Goal: Feedback & Contribution: Contribute content

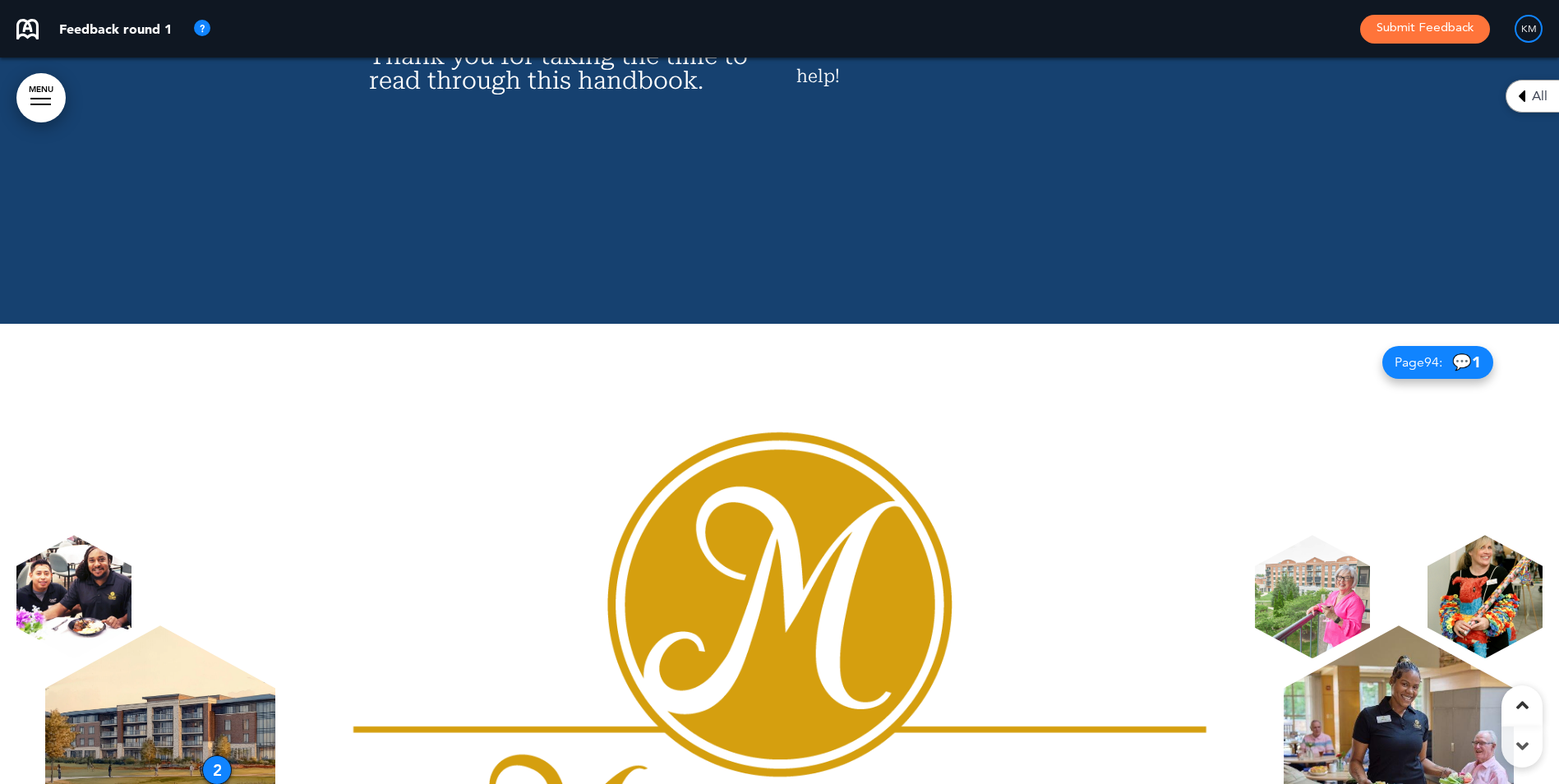
scroll to position [83038, 0]
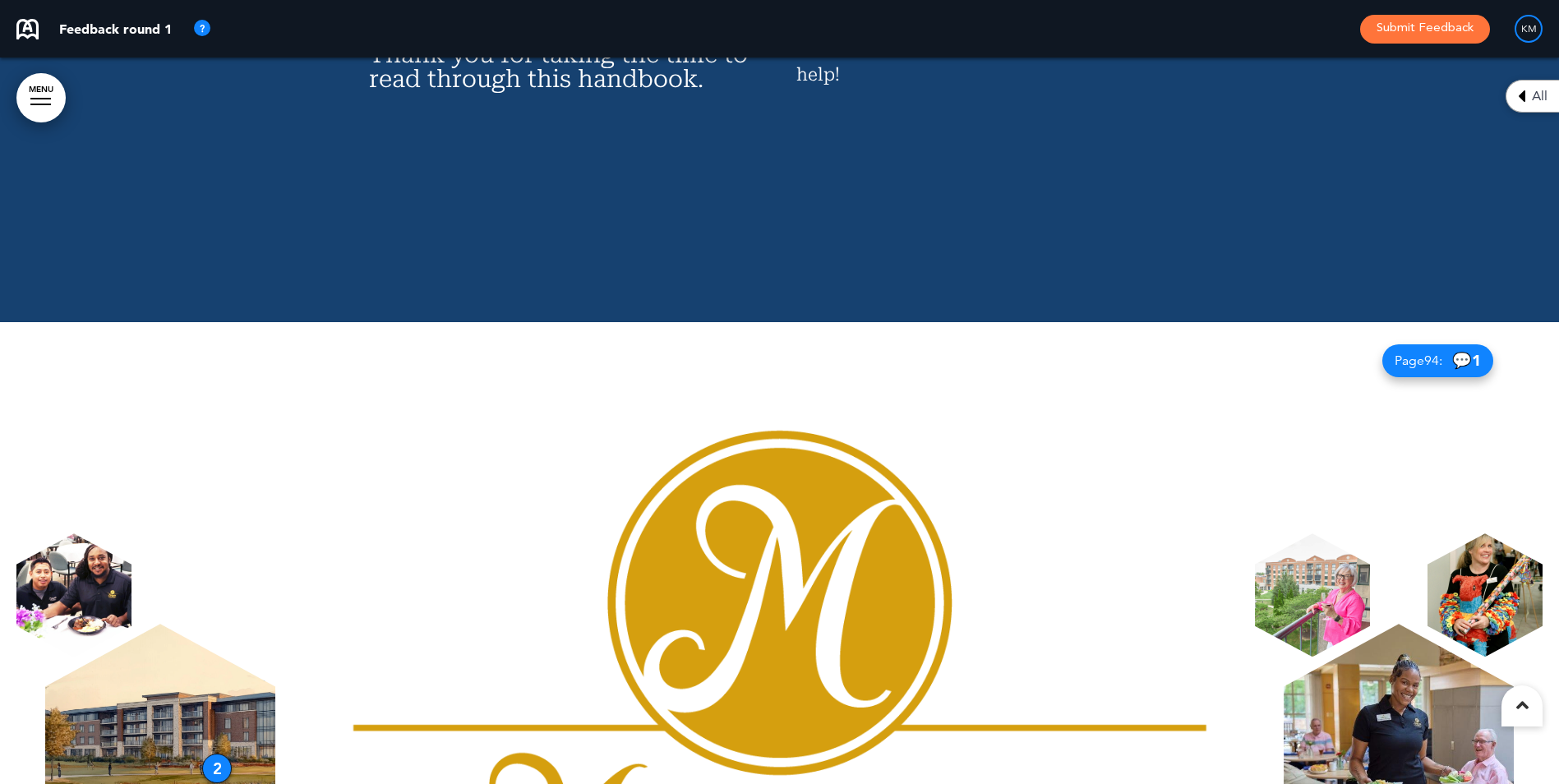
click at [193, 624] on img at bounding box center [160, 749] width 230 height 251
click at [175, 624] on img at bounding box center [160, 749] width 230 height 251
click at [220, 754] on div "2" at bounding box center [217, 768] width 29 height 29
click at [224, 754] on div "2" at bounding box center [217, 768] width 29 height 29
click at [225, 752] on div "2" at bounding box center [218, 766] width 29 height 29
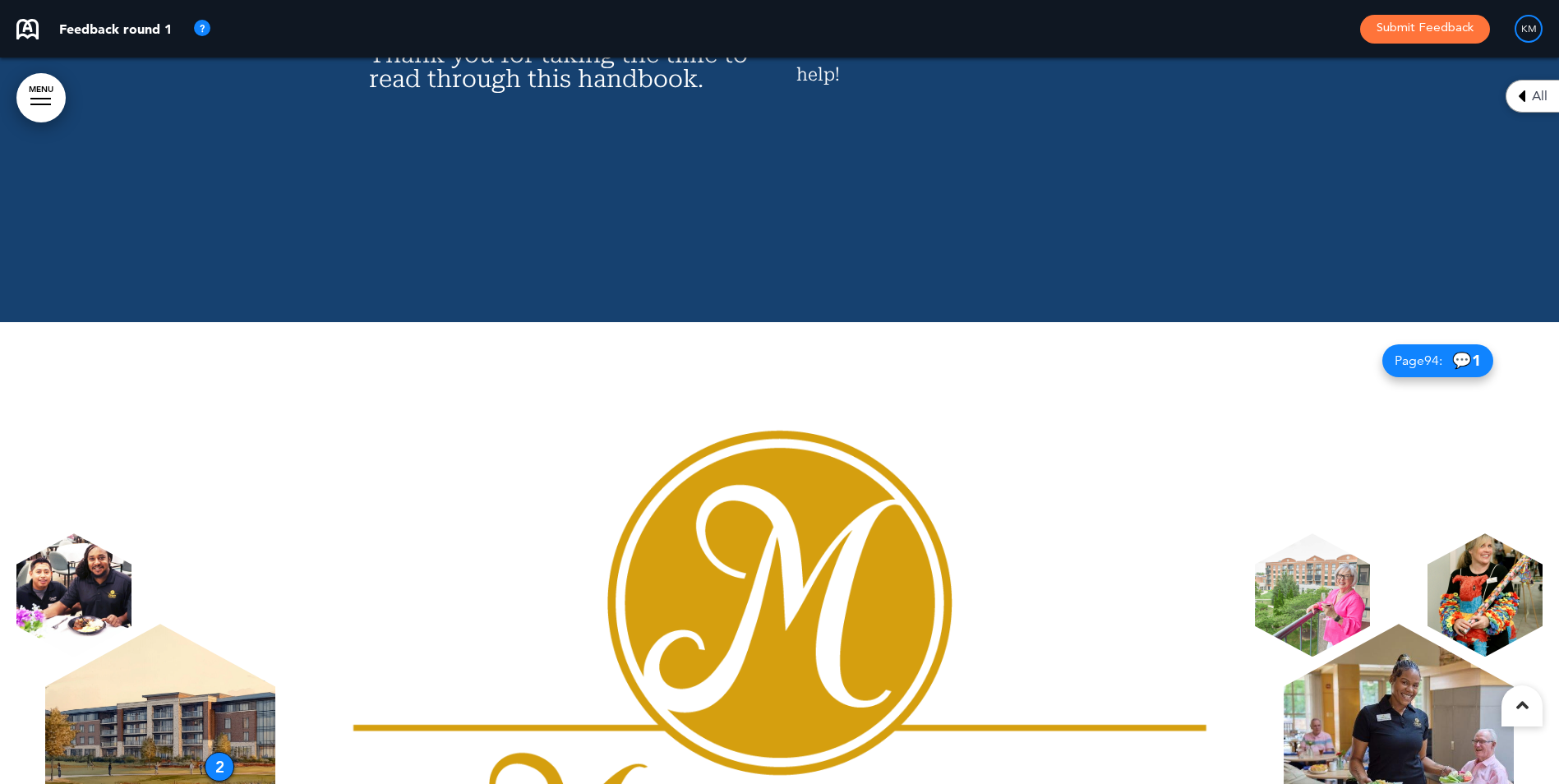
drag, startPoint x: 222, startPoint y: 376, endPoint x: 211, endPoint y: 371, distance: 12.1
click at [211, 752] on div "2" at bounding box center [219, 766] width 29 height 29
click at [211, 751] on div "2" at bounding box center [219, 765] width 29 height 29
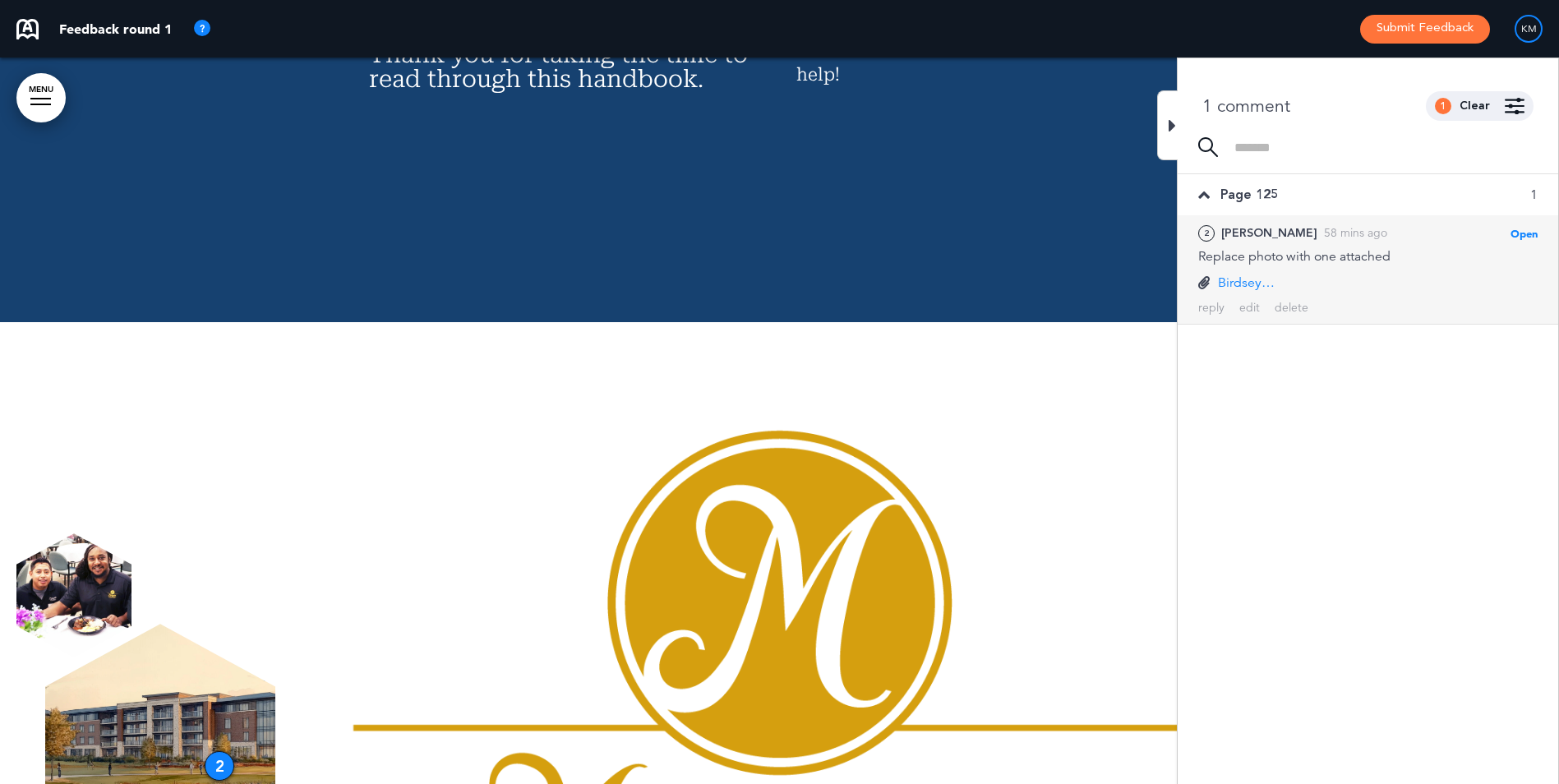
click at [1234, 281] on p "Birdseye%20View%20#1.jpg" at bounding box center [1246, 282] width 58 height 18
click at [1288, 306] on div "delete" at bounding box center [1292, 308] width 34 height 15
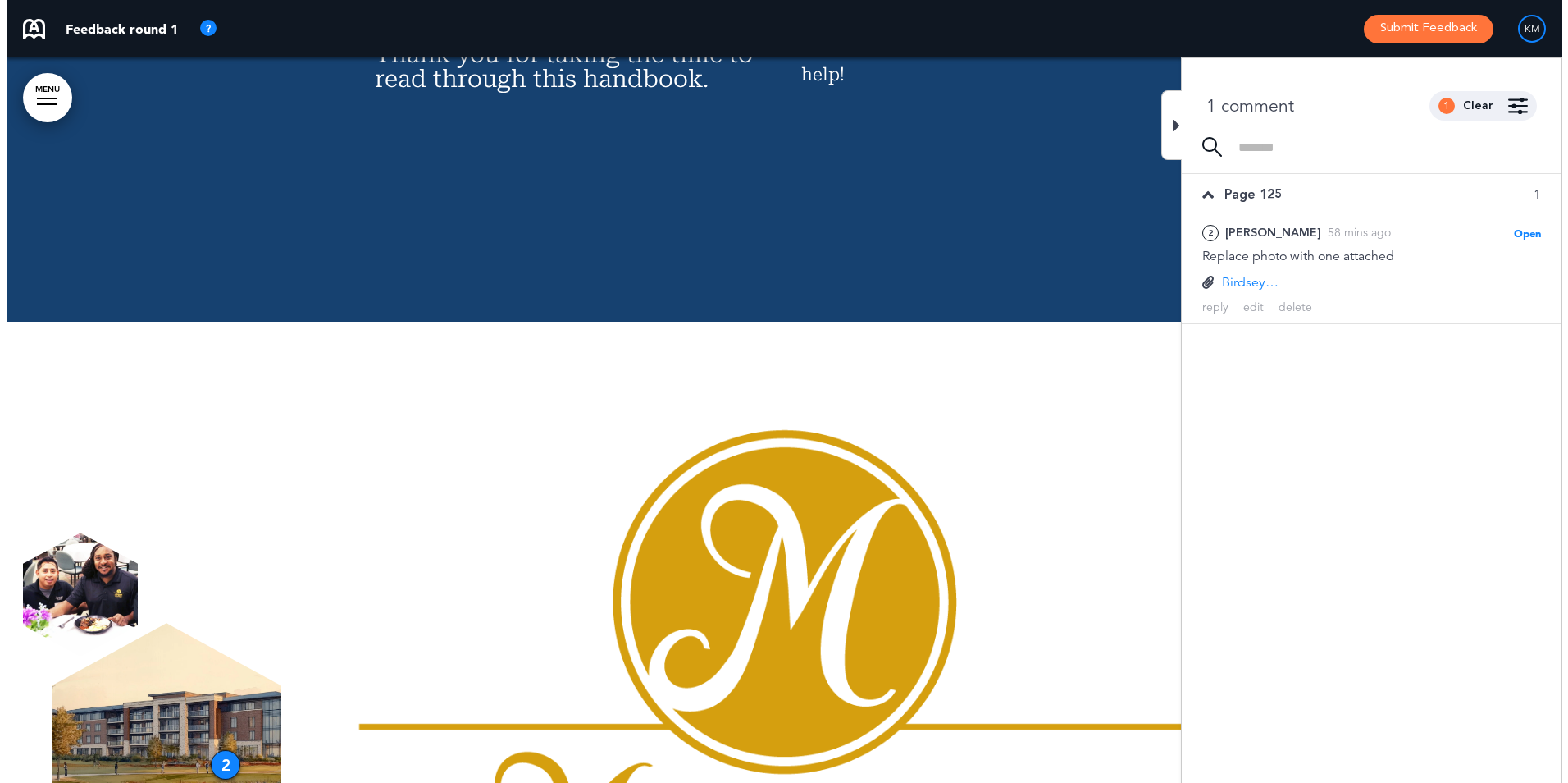
scroll to position [82941, 0]
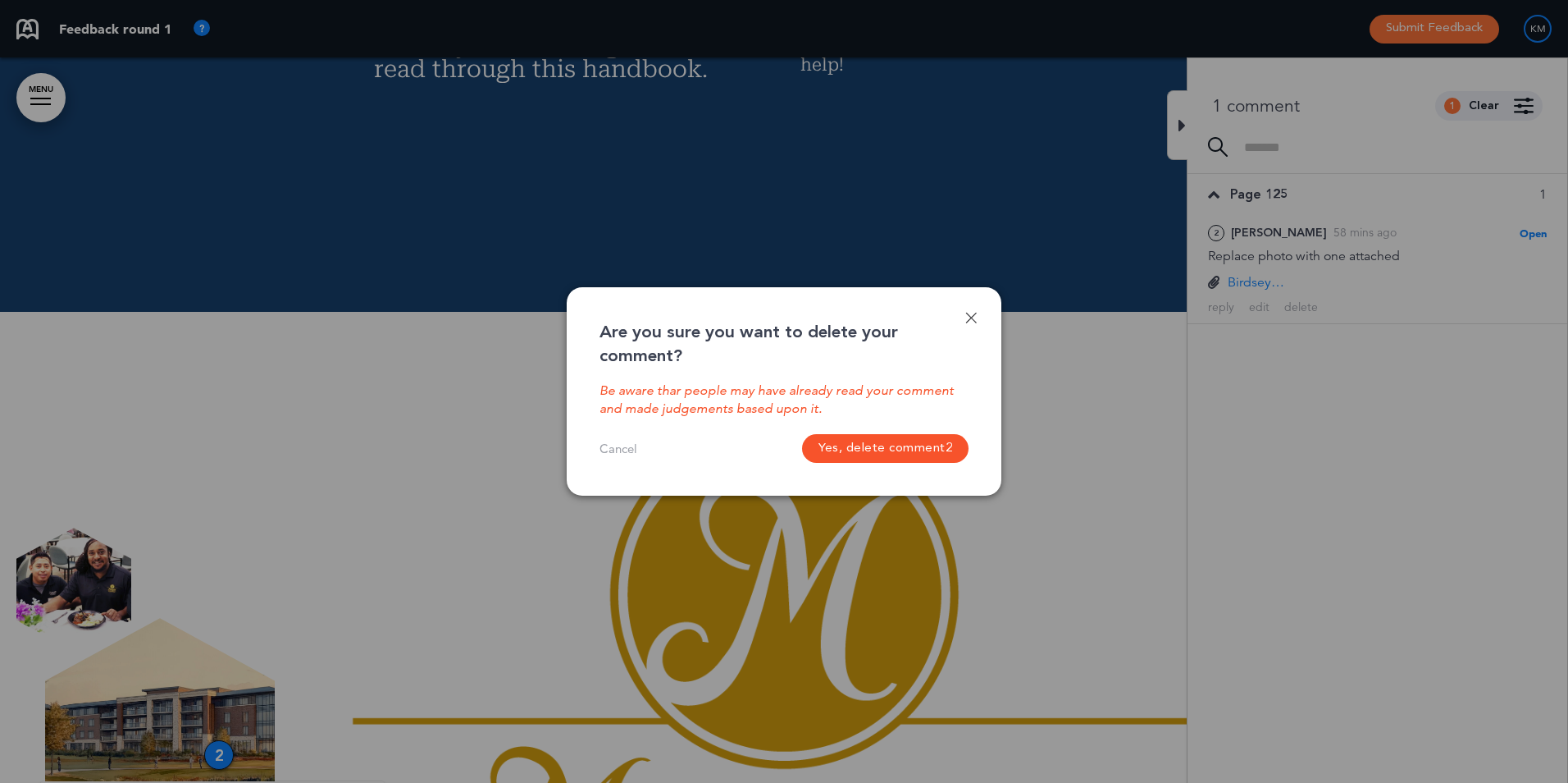
drag, startPoint x: 969, startPoint y: 322, endPoint x: 1015, endPoint y: 316, distance: 46.4
click at [970, 322] on link at bounding box center [971, 318] width 11 height 11
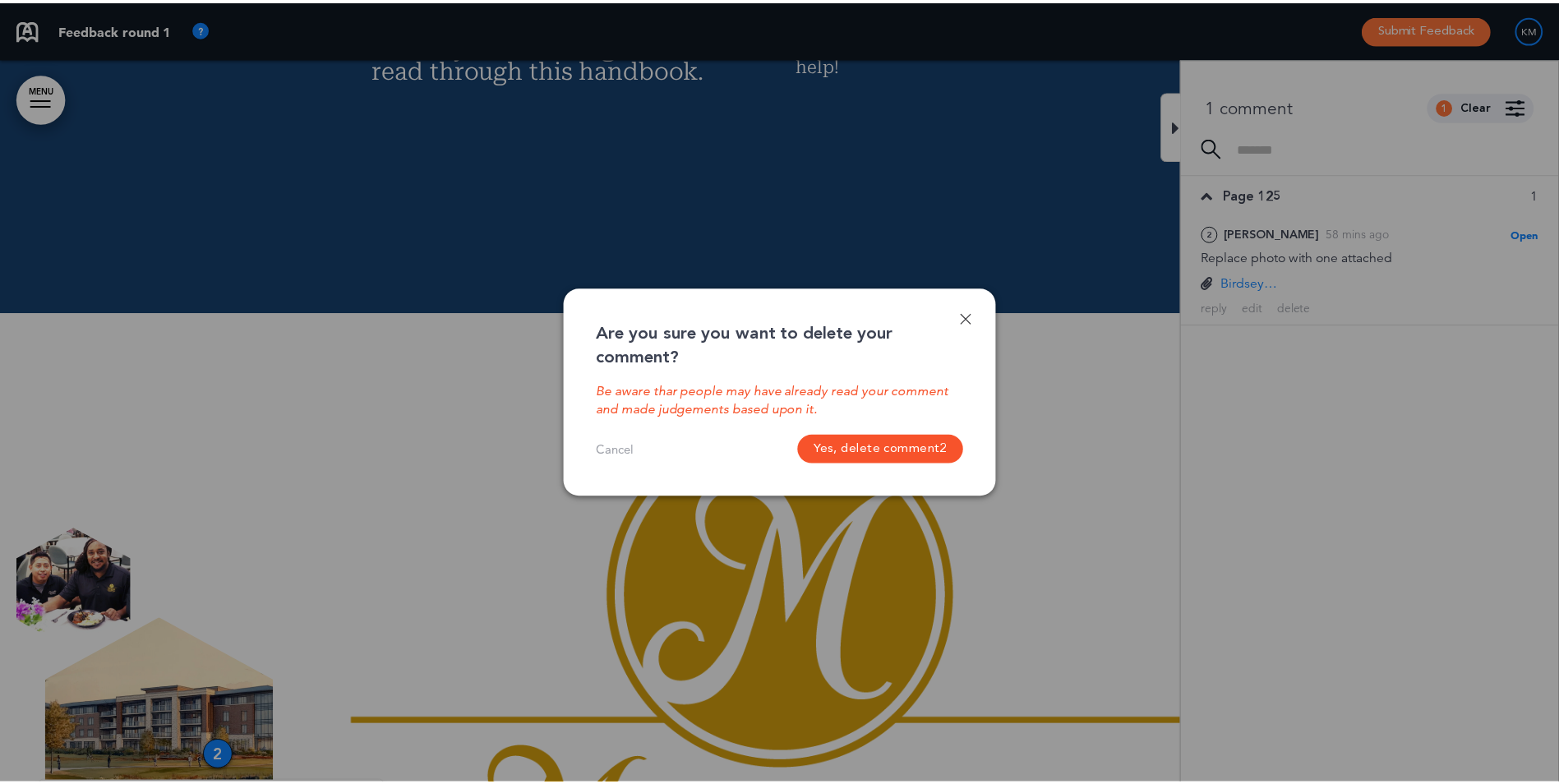
scroll to position [83038, 0]
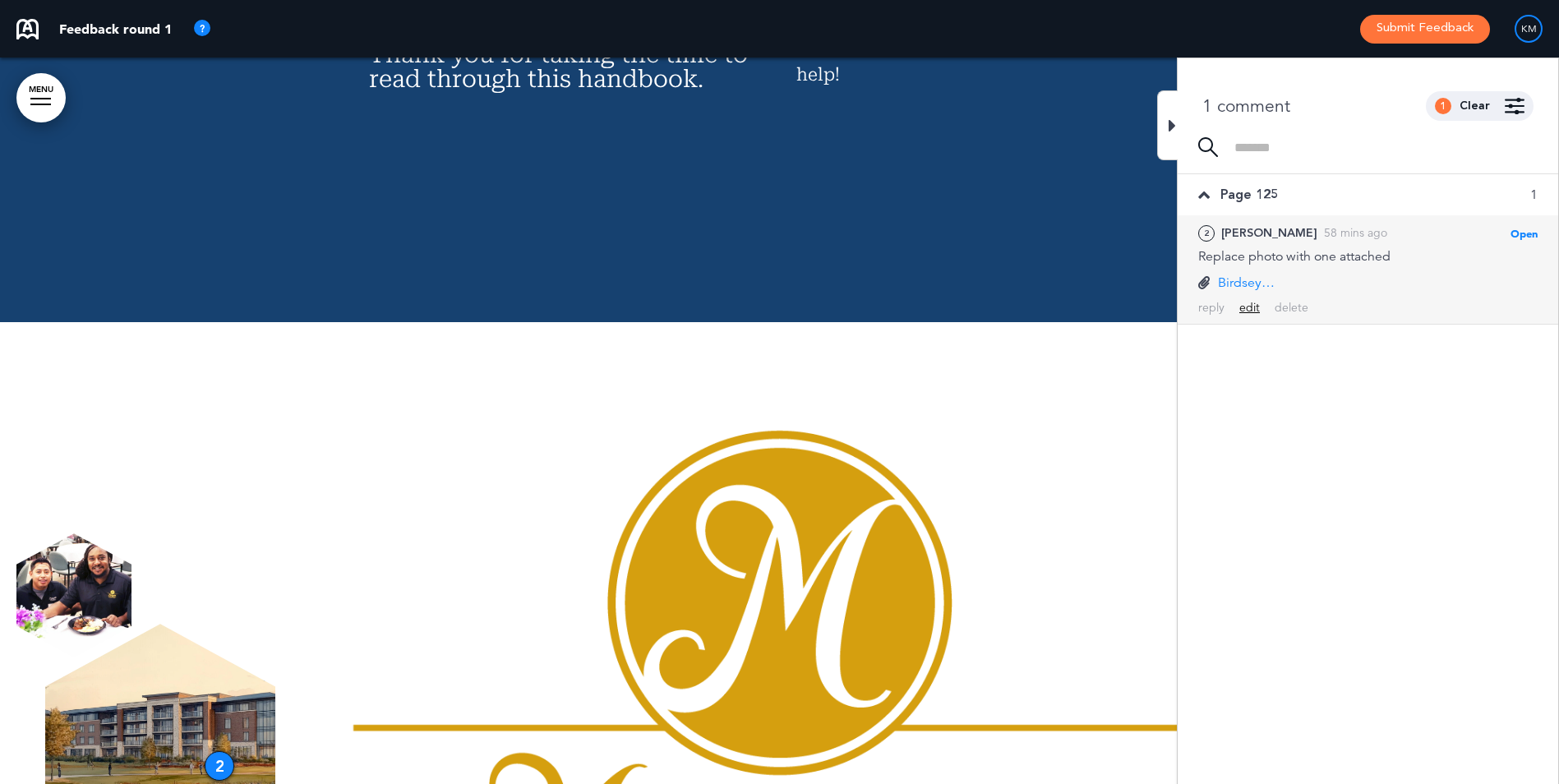
click at [1245, 310] on div "edit" at bounding box center [1250, 308] width 21 height 15
click at [1399, 261] on div "**********" at bounding box center [1368, 261] width 339 height 28
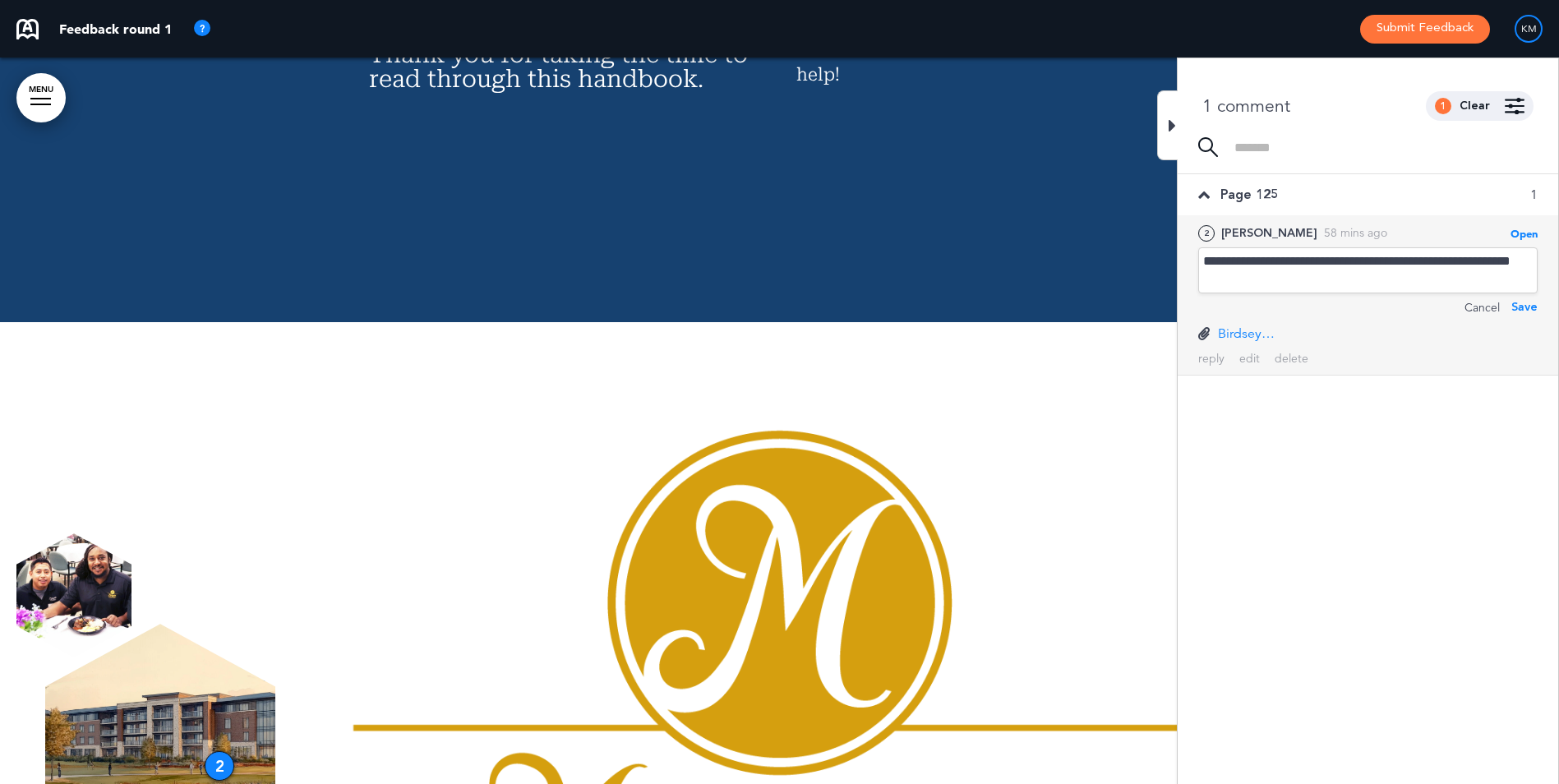
click at [1221, 325] on p "Birdseye%20View%20#1.jpg" at bounding box center [1246, 333] width 58 height 18
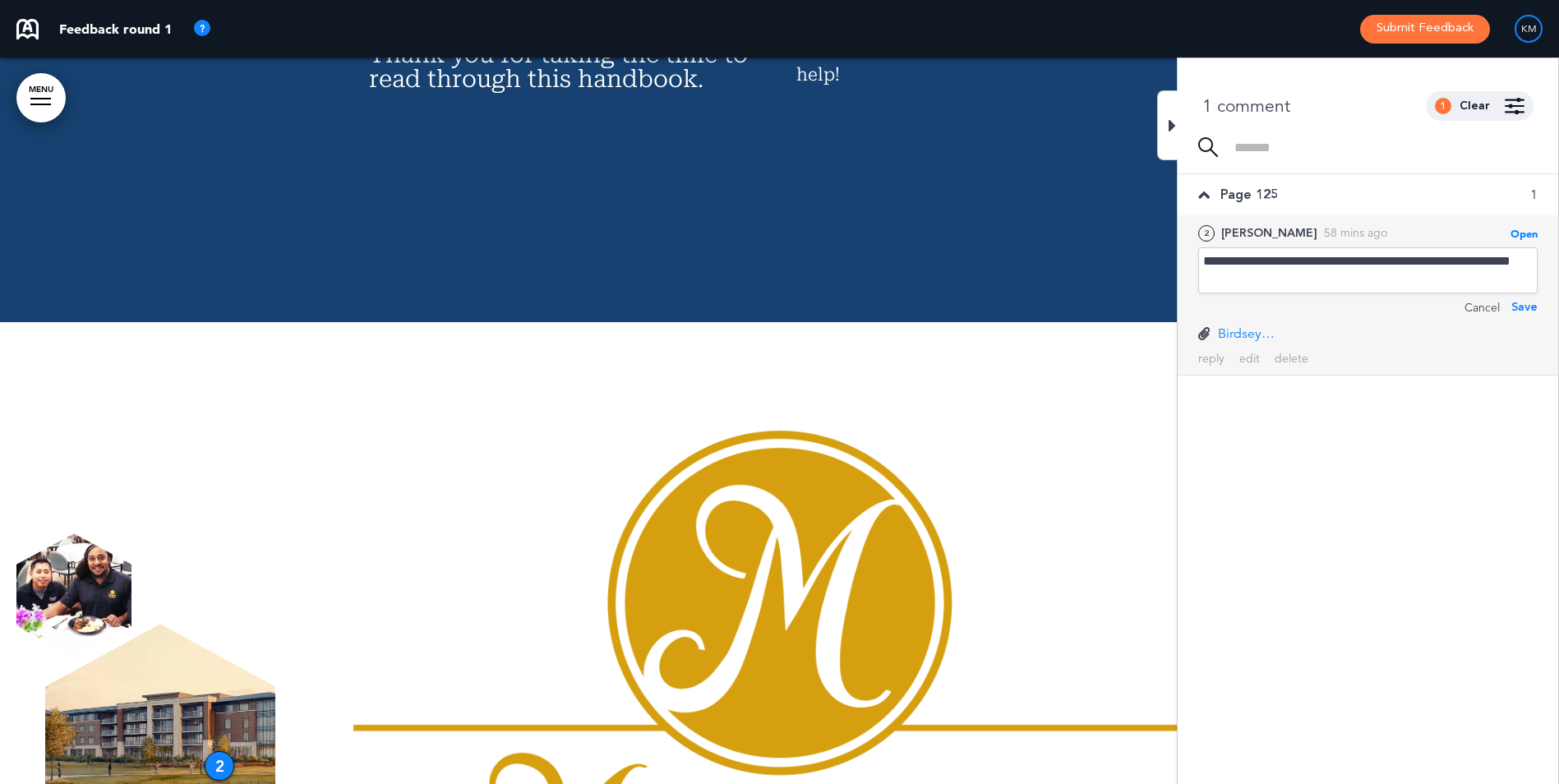
click at [1317, 283] on div "**********" at bounding box center [1368, 270] width 339 height 46
click at [1532, 307] on div "Save" at bounding box center [1525, 307] width 27 height 18
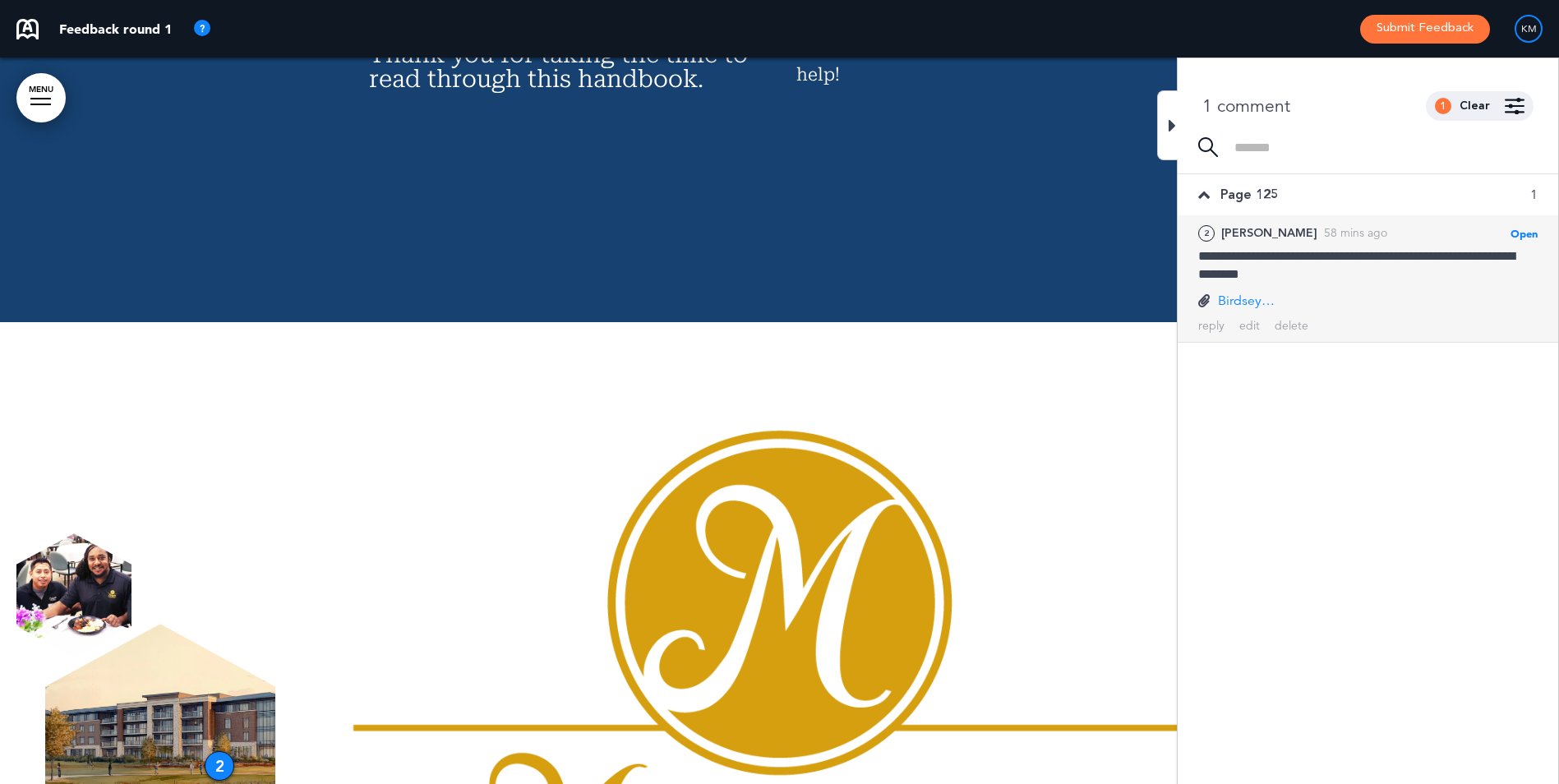
drag, startPoint x: 334, startPoint y: 625, endPoint x: 332, endPoint y: 615, distance: 10.2
click at [485, 533] on img at bounding box center [780, 759] width 886 height 694
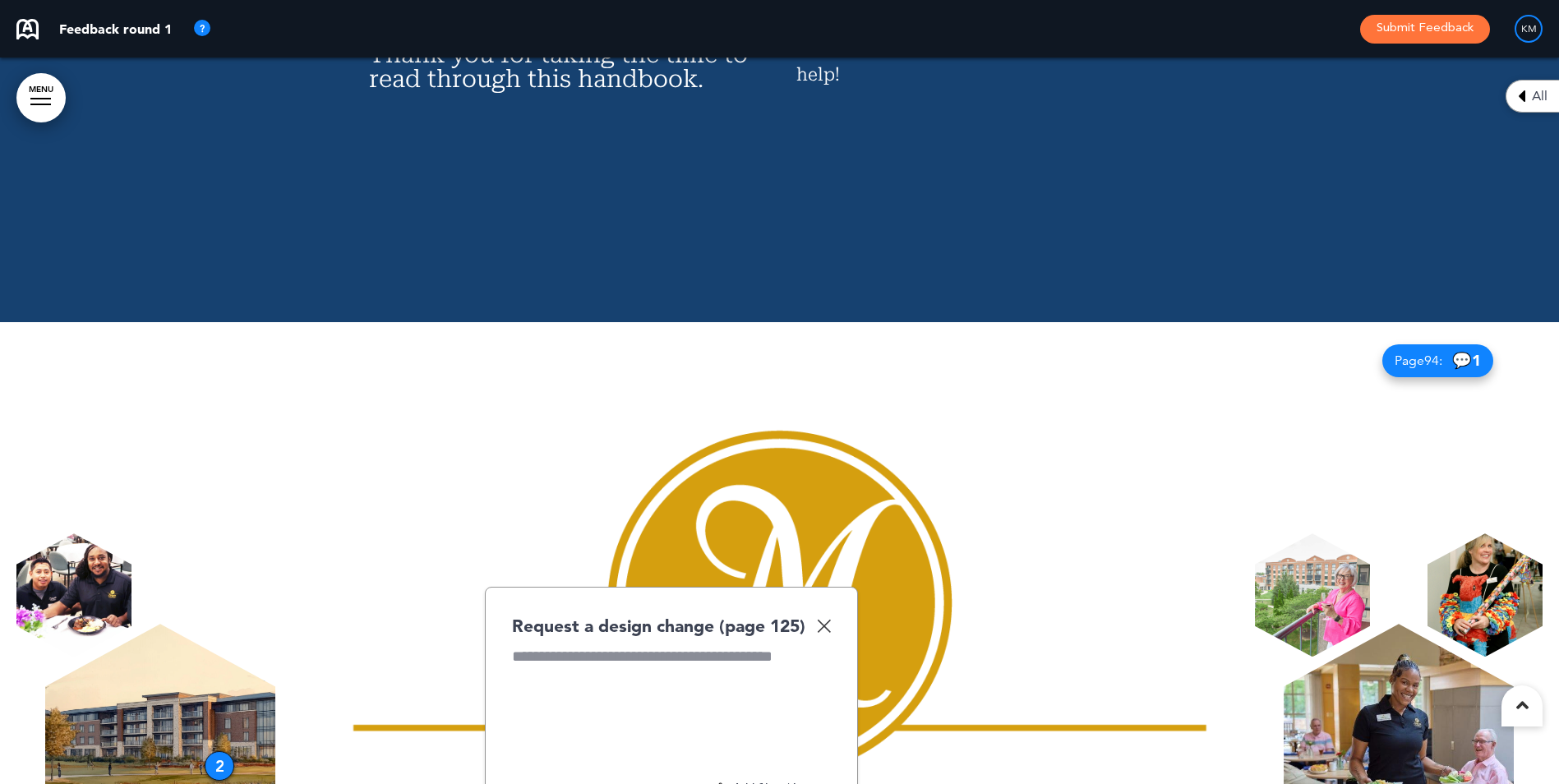
click at [220, 624] on img at bounding box center [160, 749] width 230 height 251
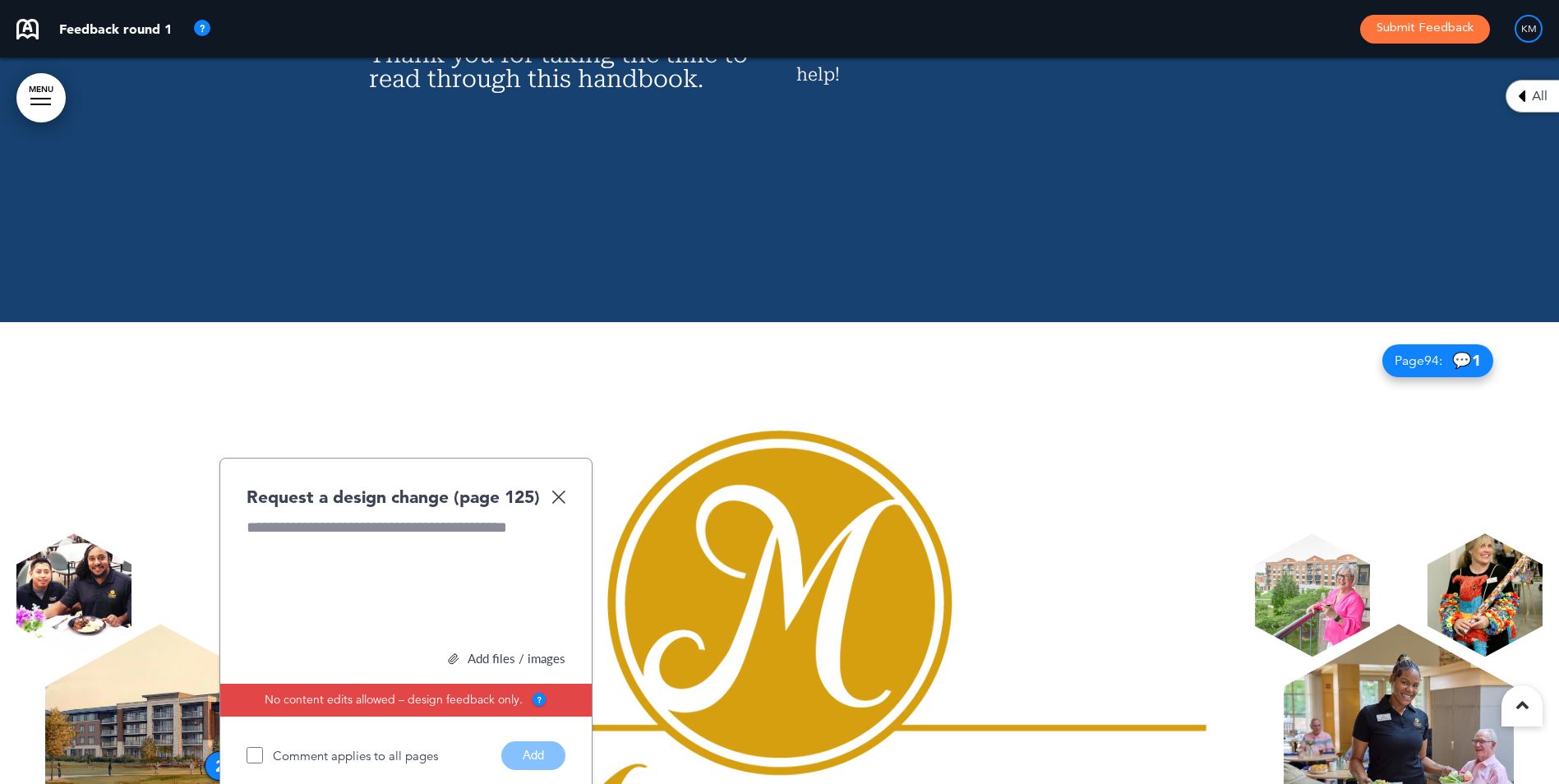
click at [536, 741] on div "Comment applies to all pages Add" at bounding box center [405, 756] width 319 height 28
click at [332, 429] on div at bounding box center [779, 749] width 1526 height 731
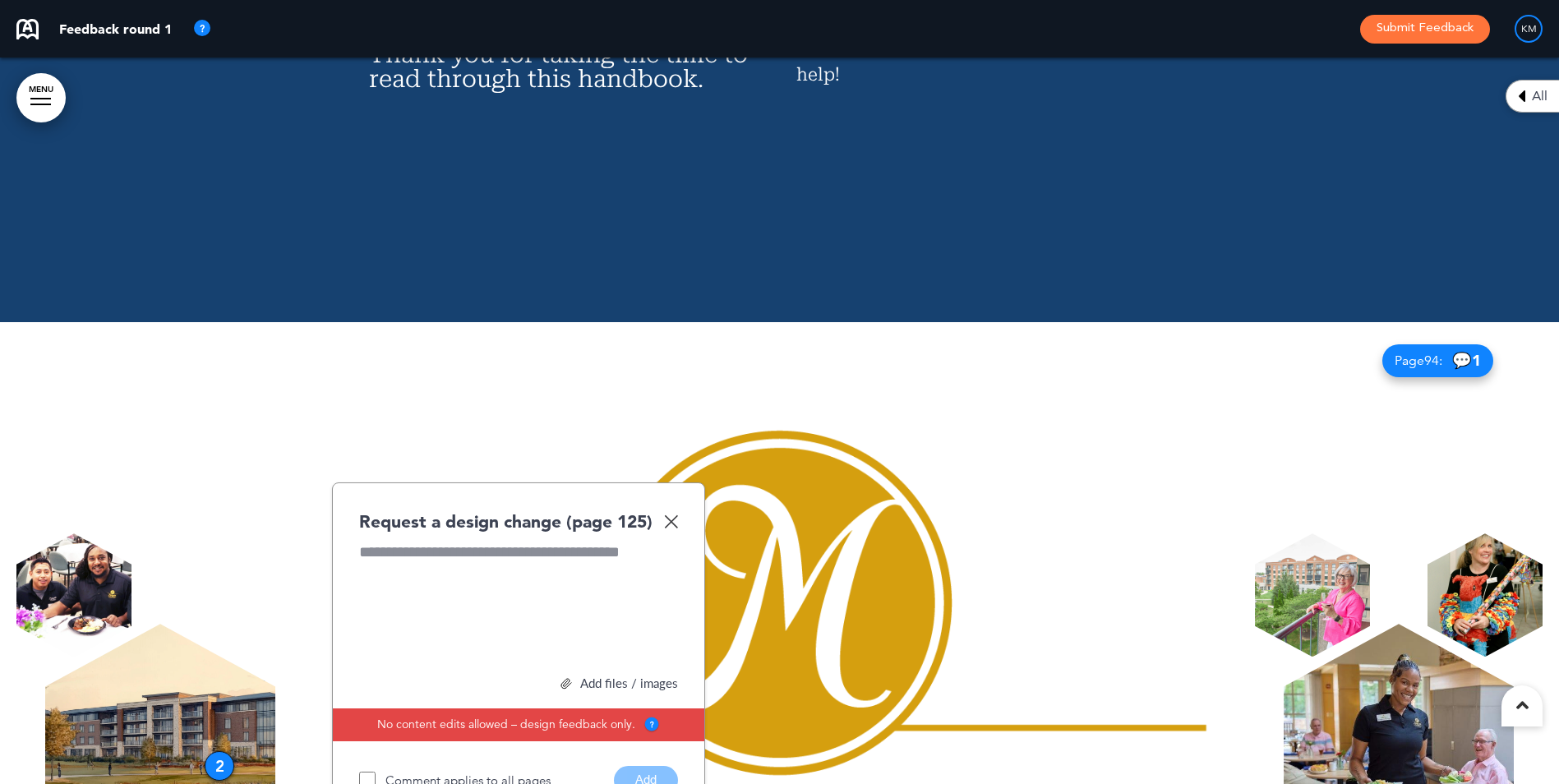
click at [222, 751] on div "2" at bounding box center [219, 765] width 29 height 29
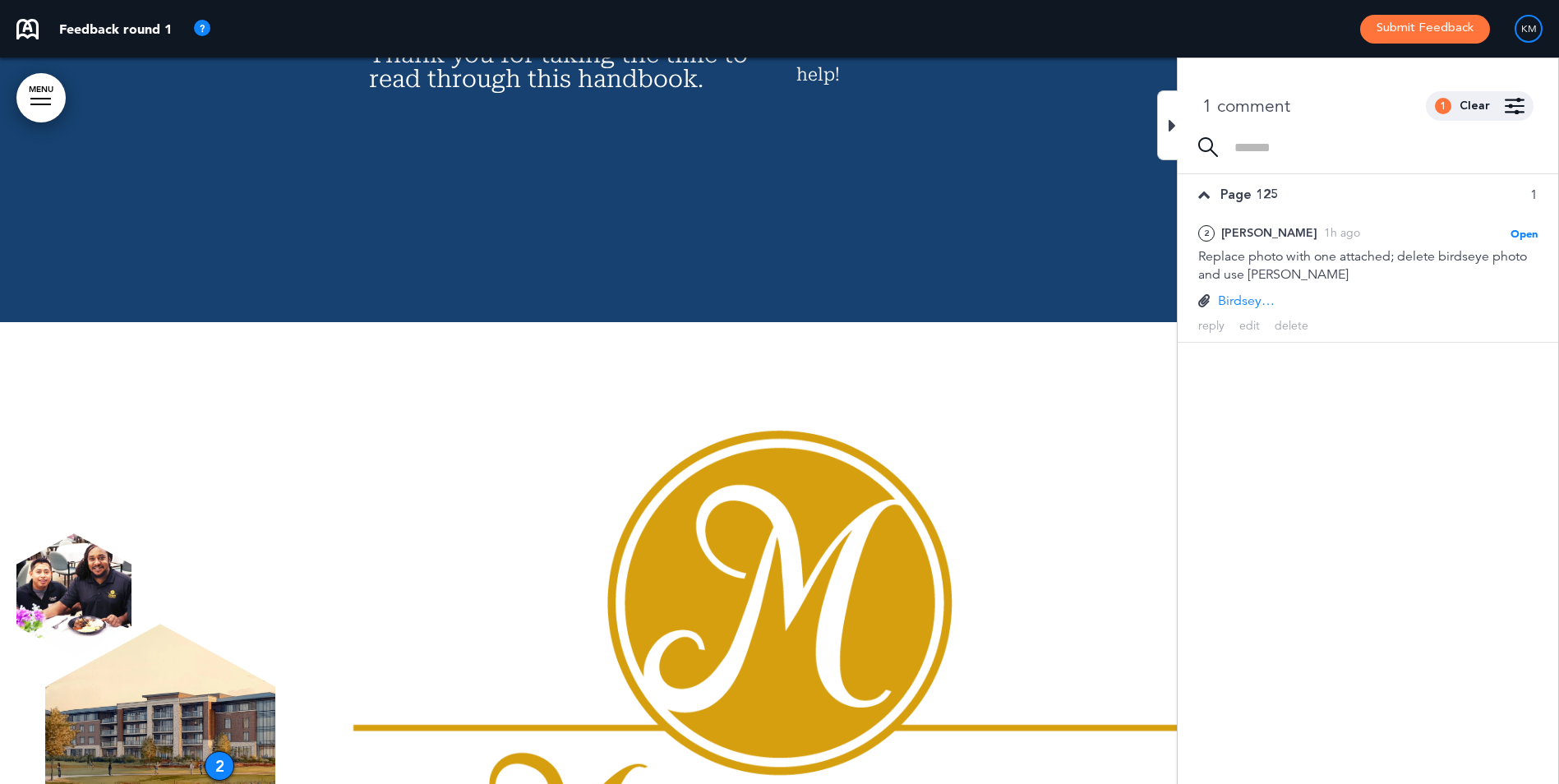
click at [1040, 413] on img at bounding box center [780, 759] width 886 height 694
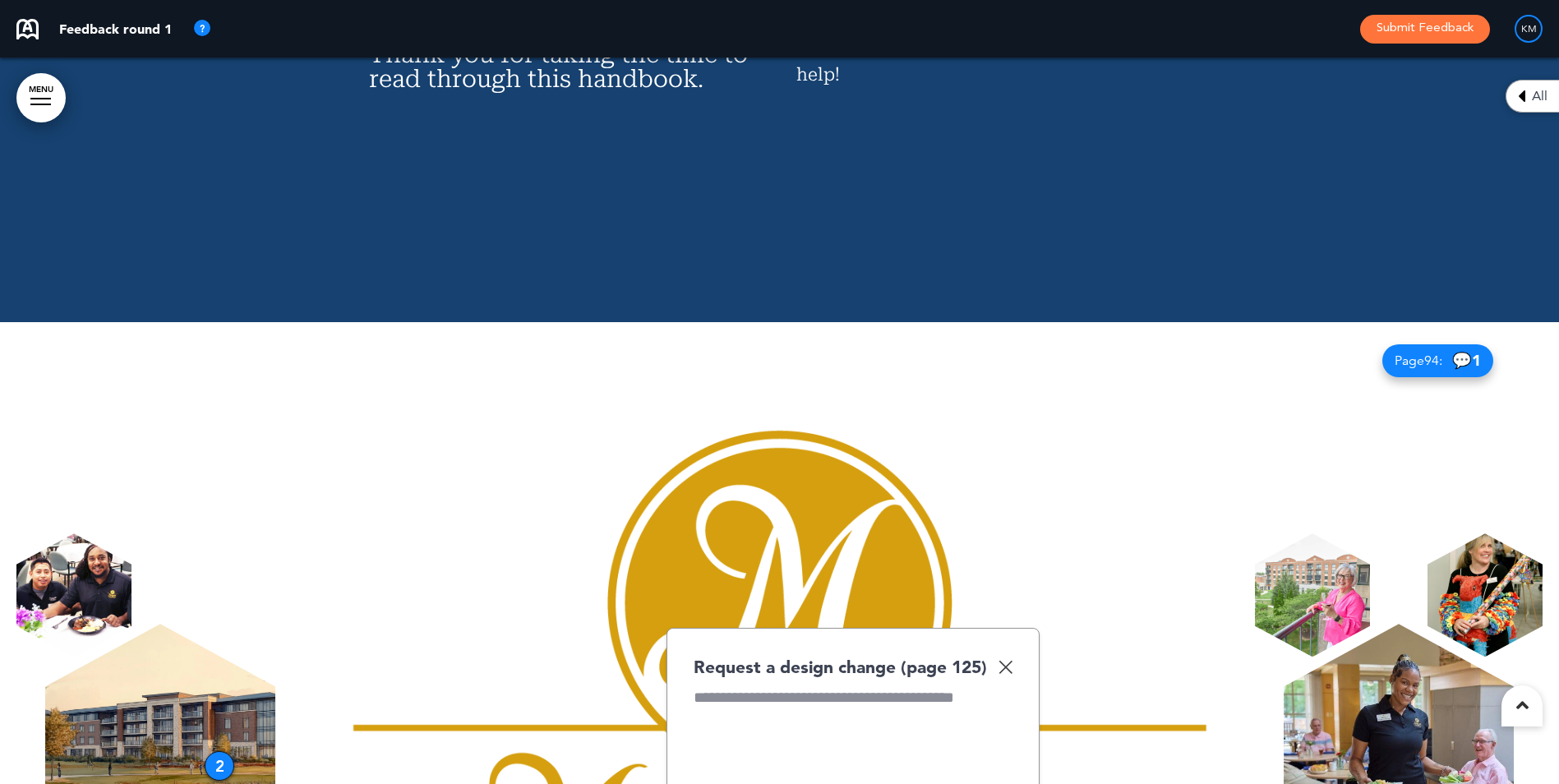
click at [1149, 534] on img at bounding box center [780, 759] width 886 height 694
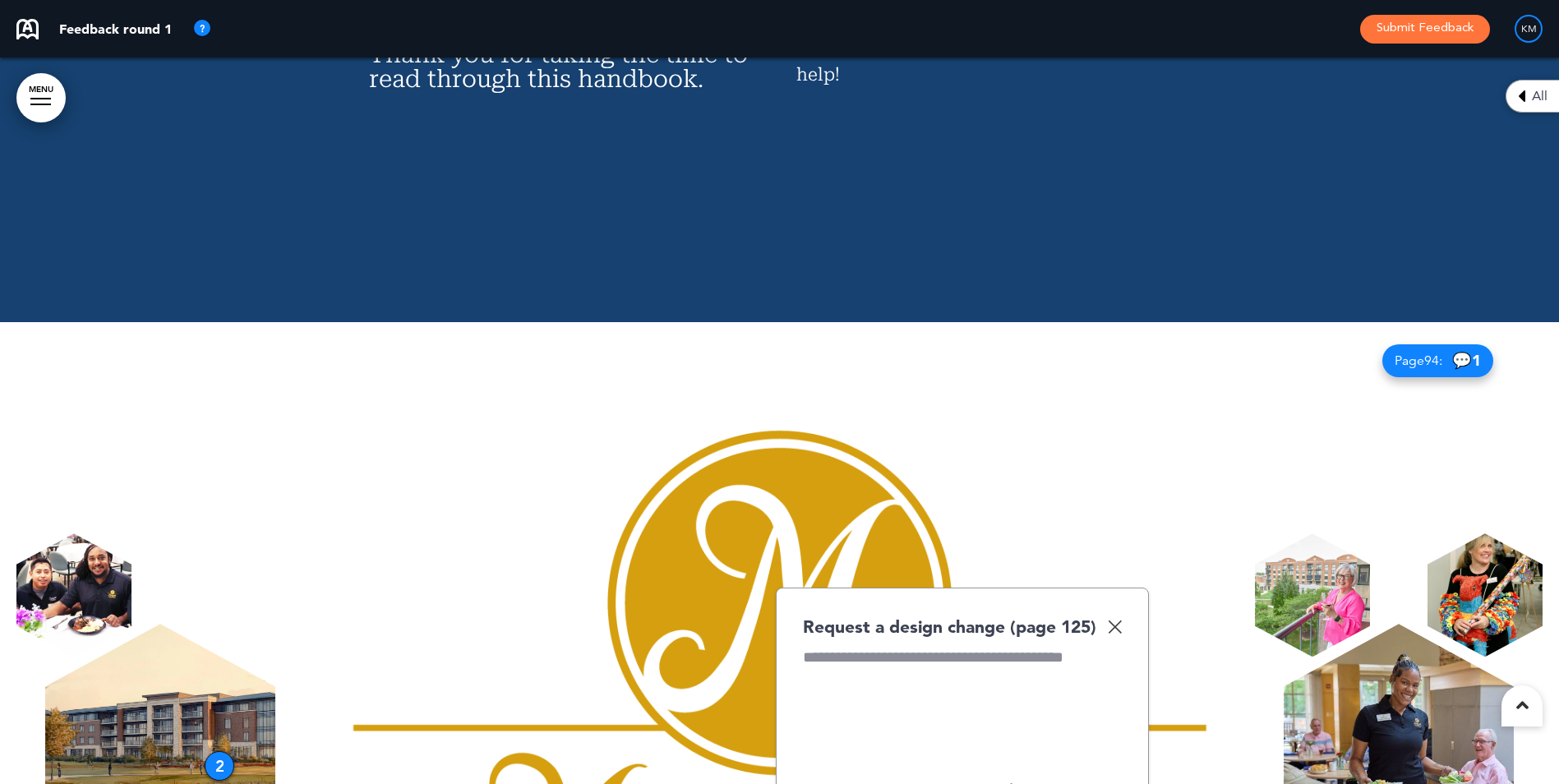
click at [1483, 533] on img at bounding box center [1484, 595] width 115 height 123
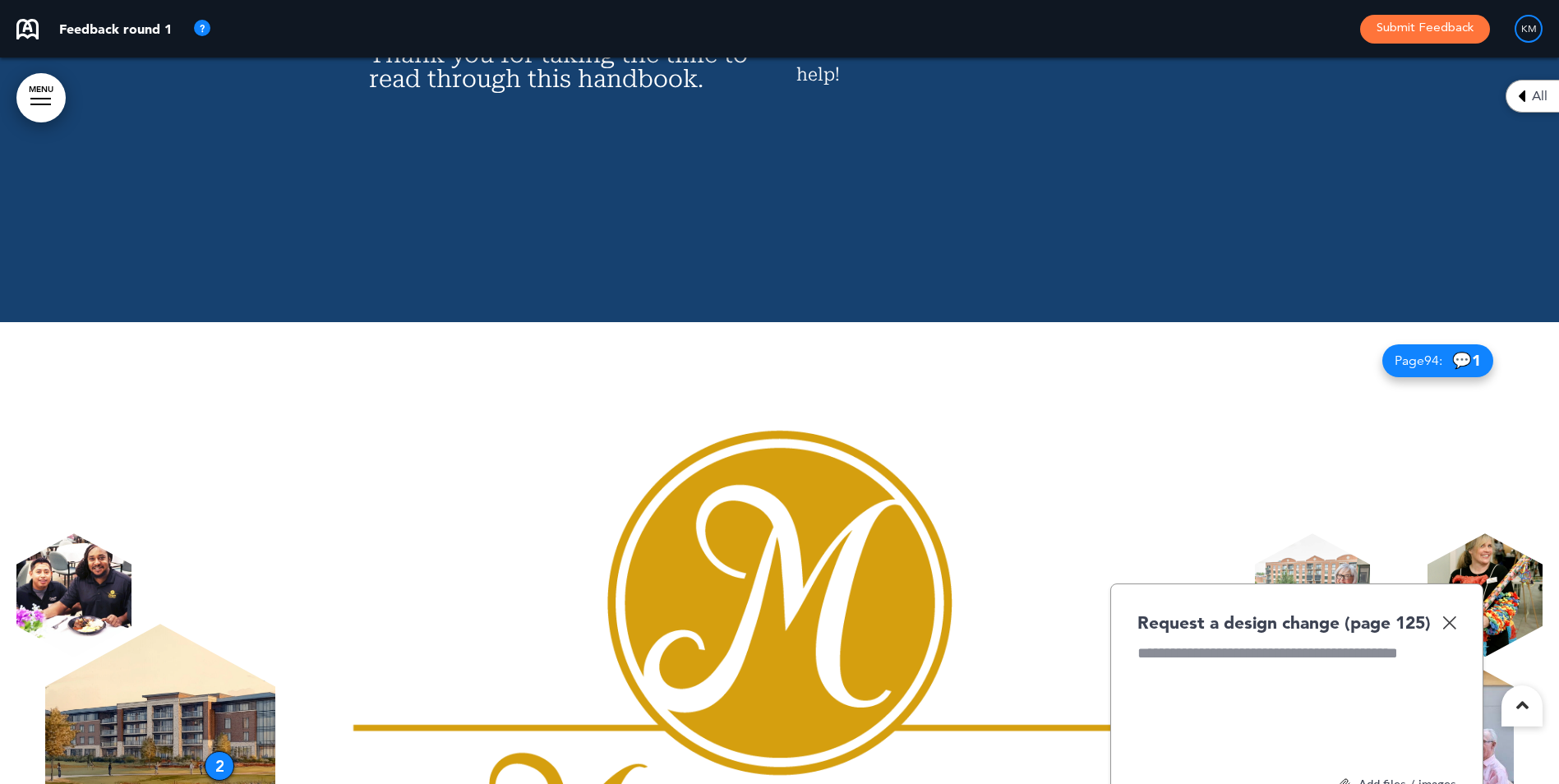
click at [1168, 643] on div at bounding box center [1297, 704] width 319 height 123
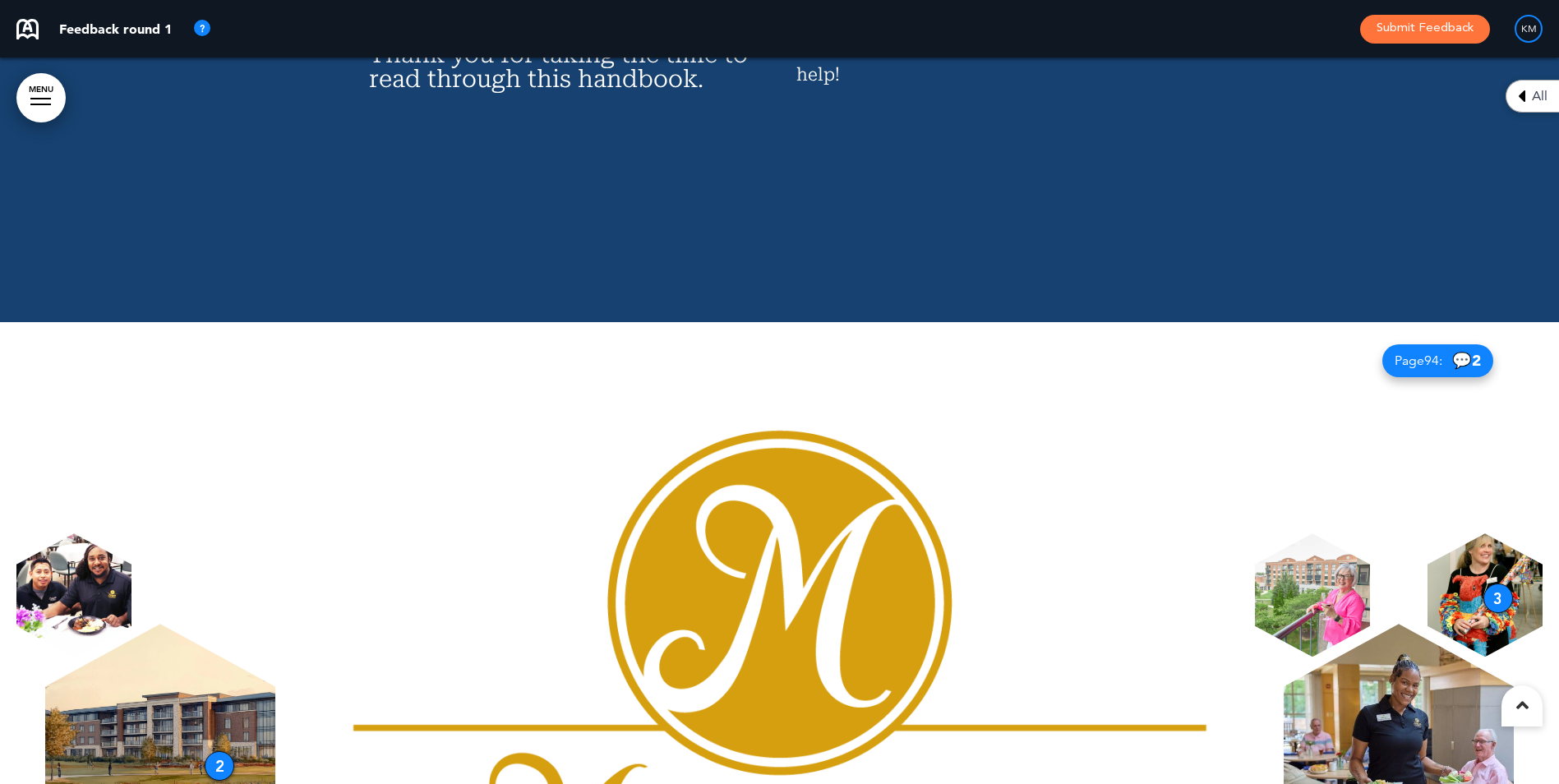
drag, startPoint x: 72, startPoint y: 196, endPoint x: 66, endPoint y: 184, distance: 13.4
click at [65, 533] on img at bounding box center [73, 595] width 115 height 123
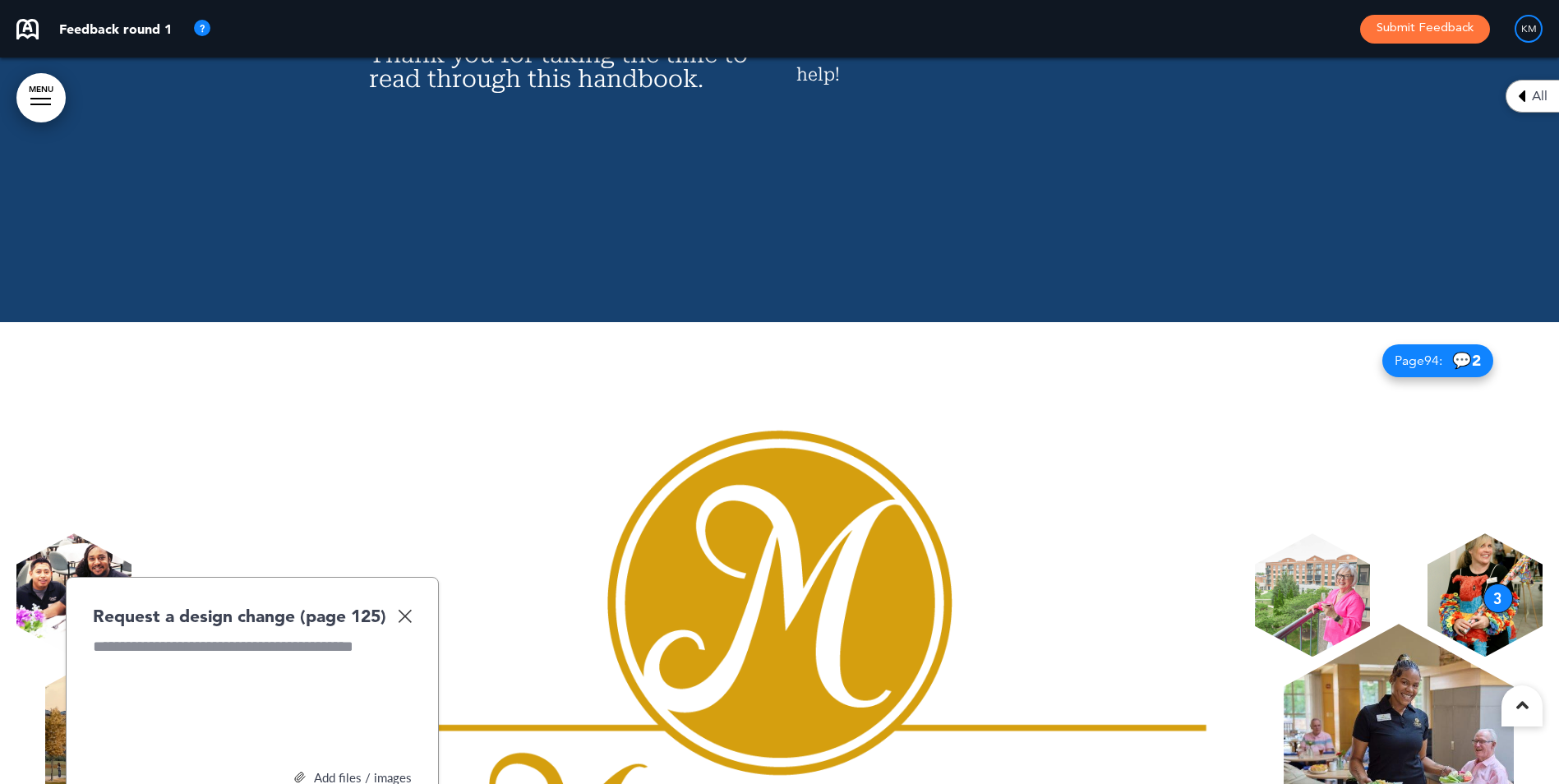
click at [177, 636] on div at bounding box center [252, 698] width 319 height 123
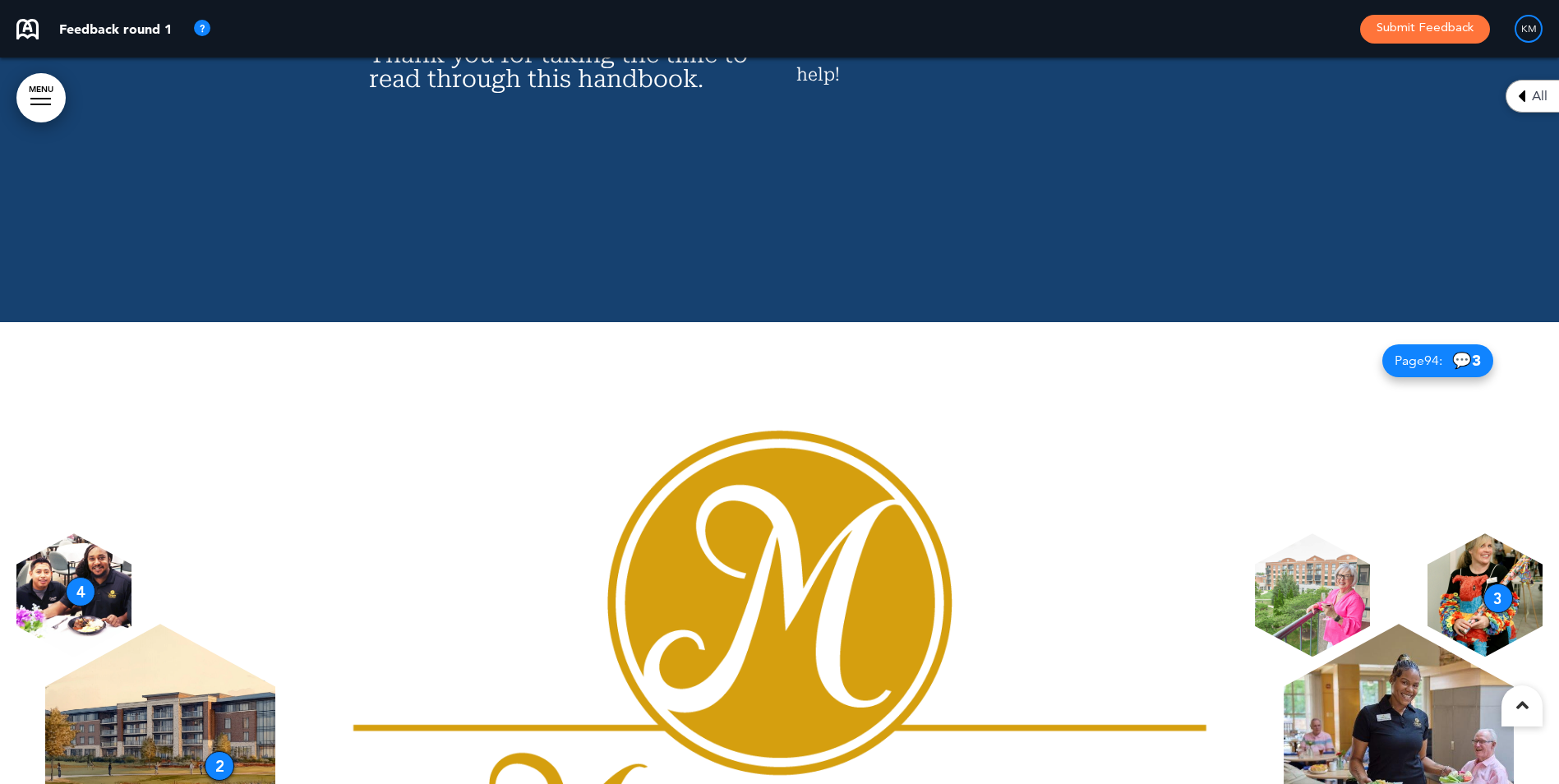
drag, startPoint x: 32, startPoint y: 467, endPoint x: 73, endPoint y: 489, distance: 46.5
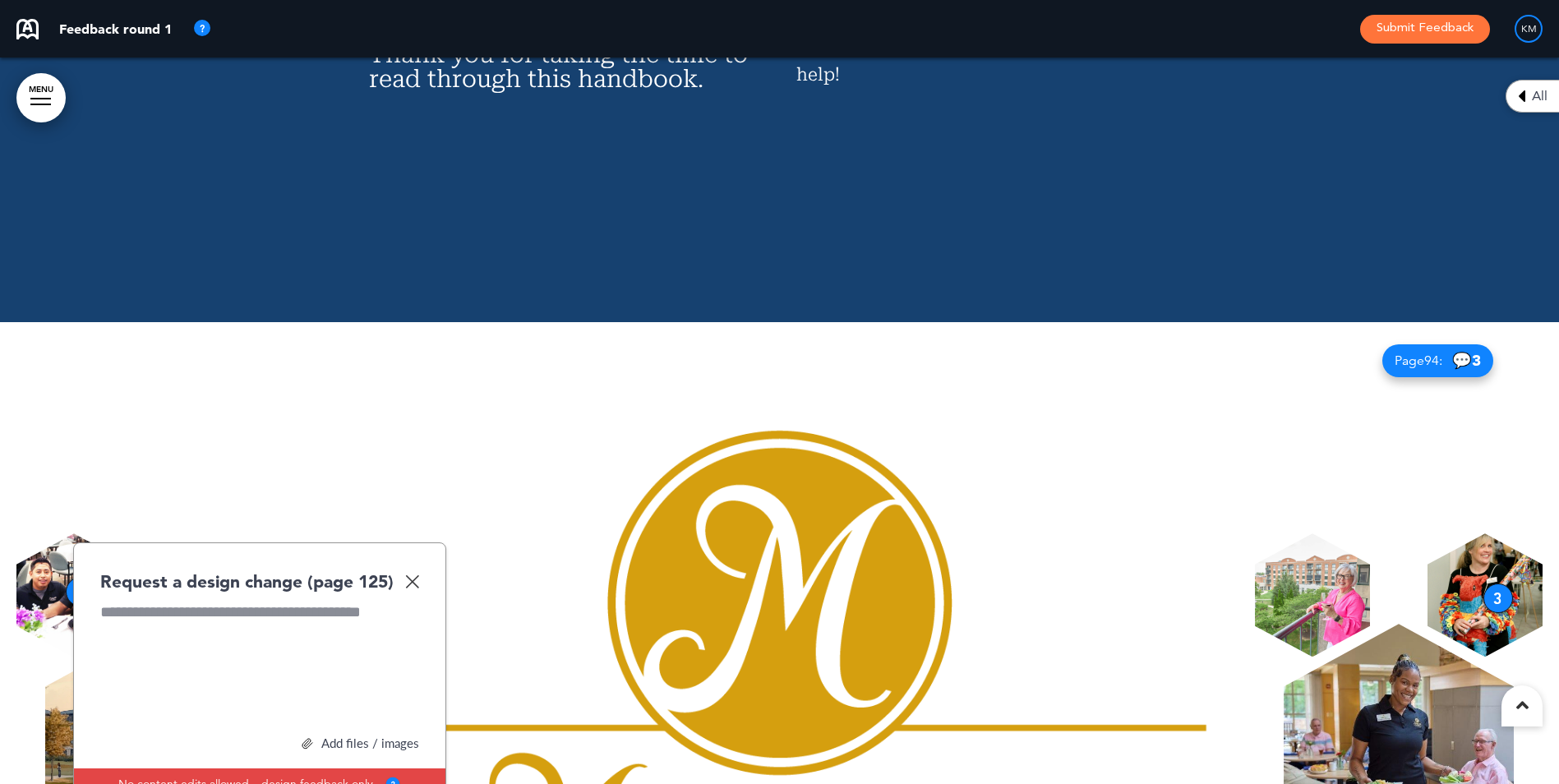
click at [182, 601] on div at bounding box center [260, 663] width 319 height 123
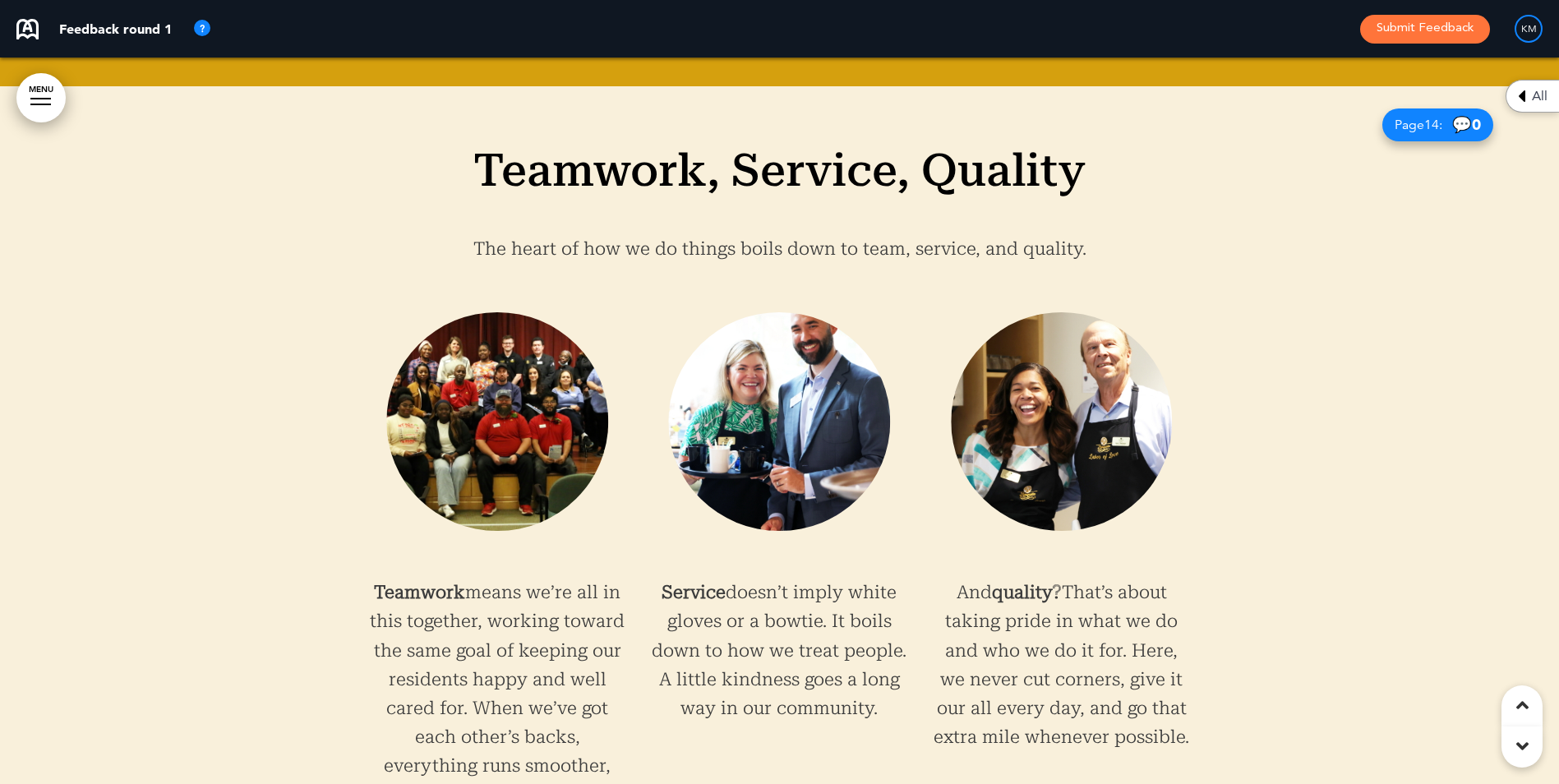
scroll to position [12127, 0]
